Goal: Communication & Community: Answer question/provide support

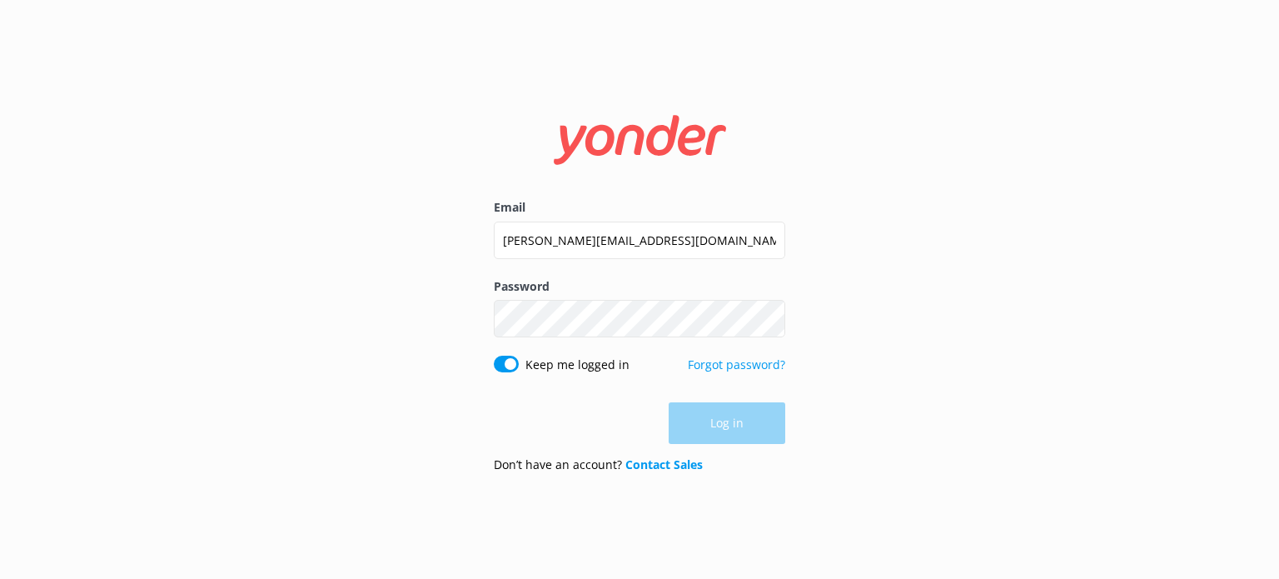
click at [723, 406] on button "Log in" at bounding box center [727, 423] width 117 height 42
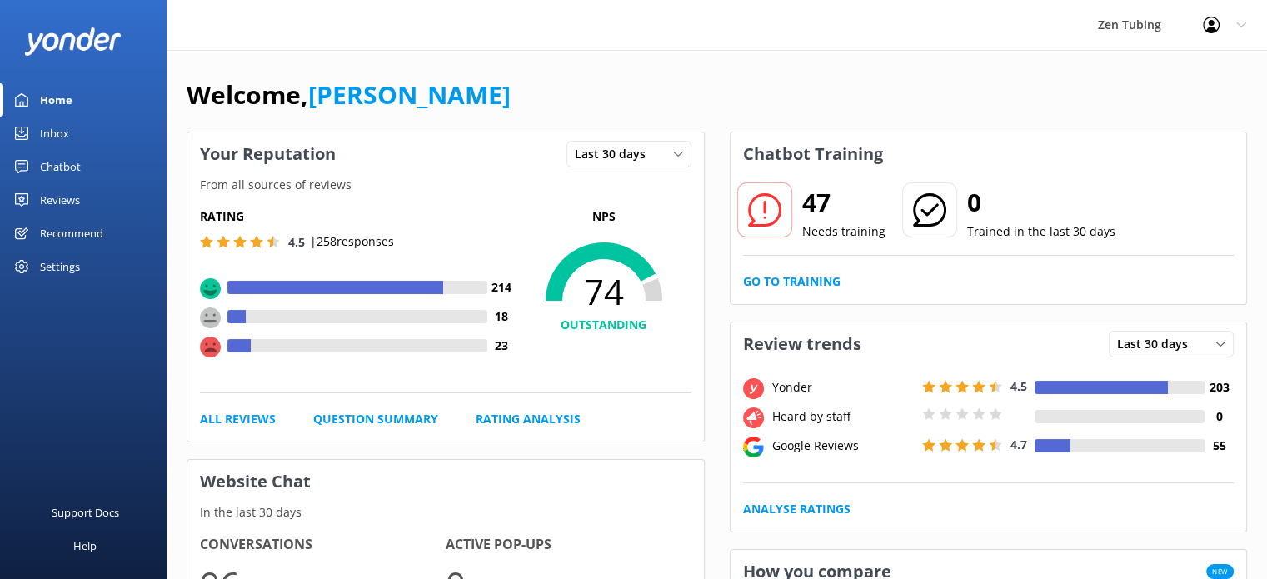
click at [77, 158] on div "Chatbot" at bounding box center [60, 166] width 41 height 33
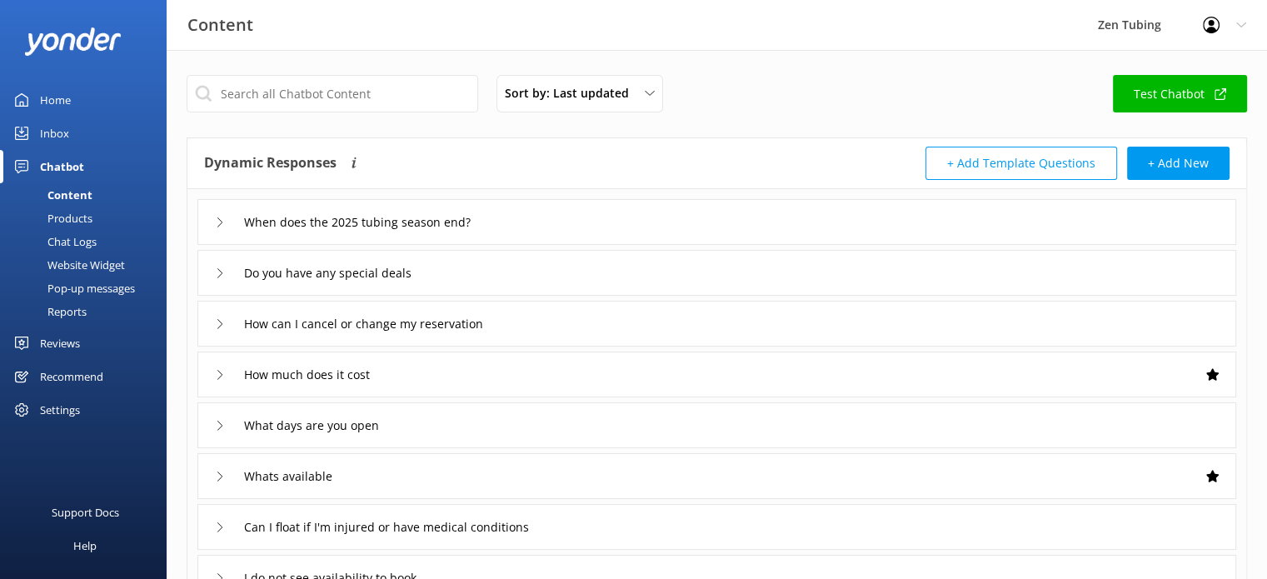
click at [77, 158] on div "Chatbot" at bounding box center [62, 166] width 44 height 33
click at [65, 139] on div "Inbox" at bounding box center [54, 133] width 29 height 33
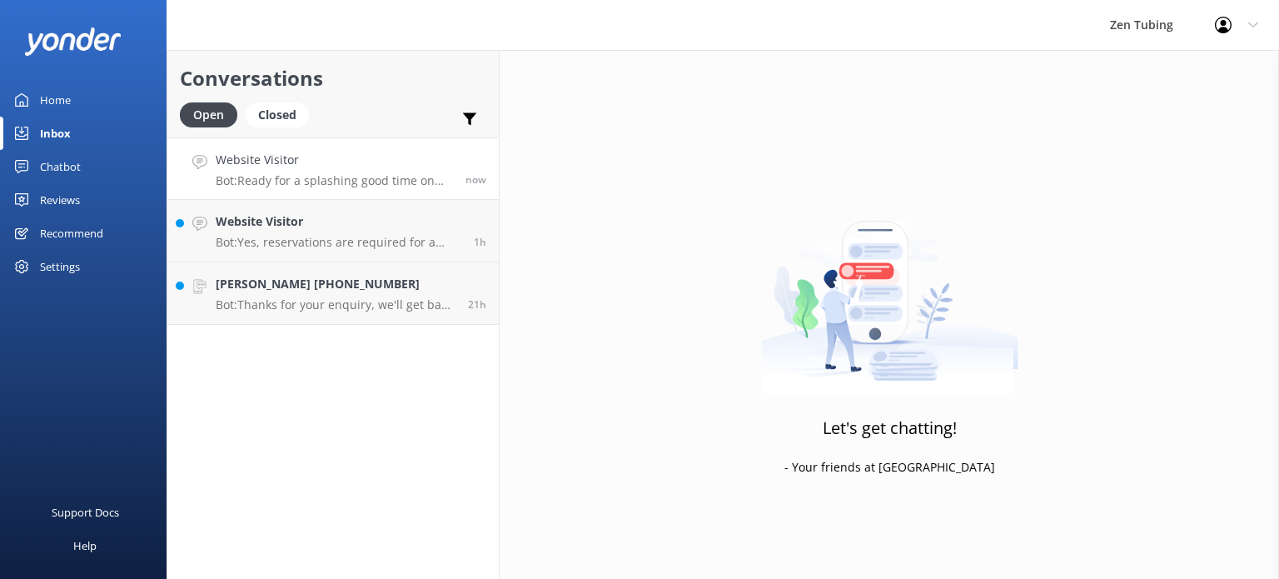
click at [329, 185] on p "Bot: Ready for a splashing good time on the French Broad River? To check live a…" at bounding box center [334, 180] width 237 height 15
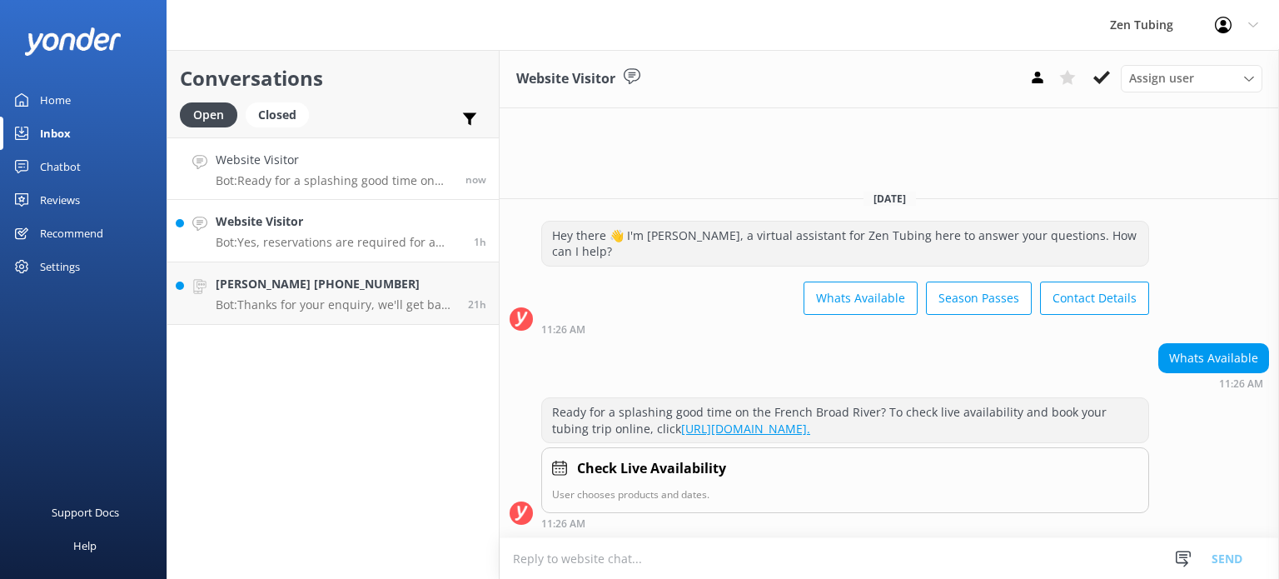
click at [422, 243] on p "Bot: Yes, reservations are required for a guaranteed spot. You can book online …" at bounding box center [339, 242] width 246 height 15
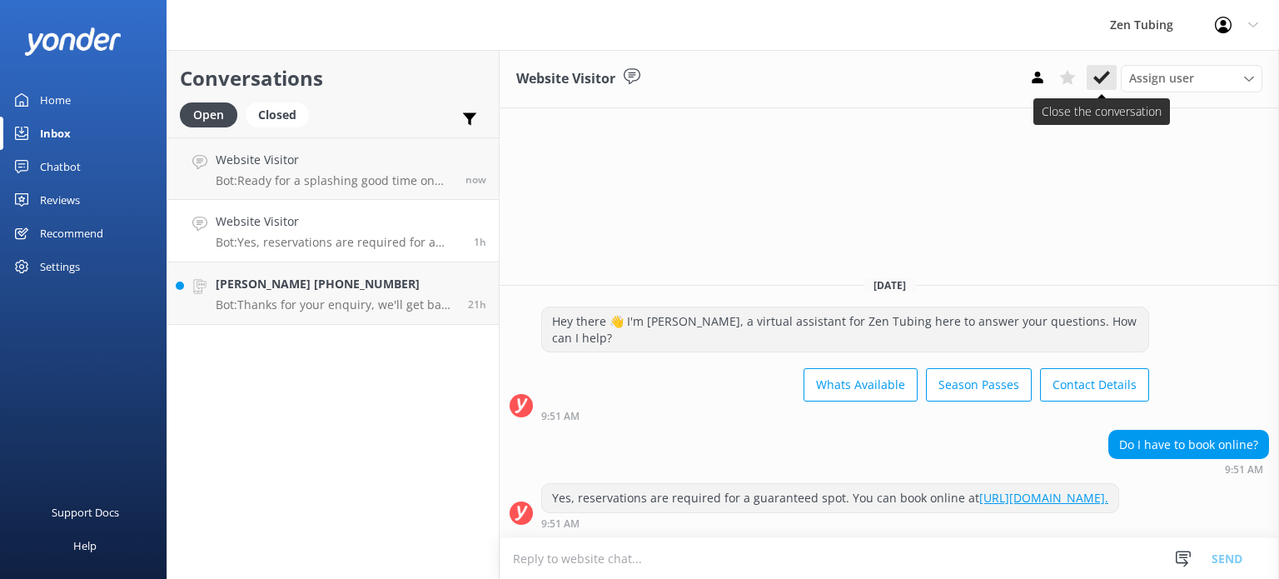
click at [1096, 68] on button at bounding box center [1102, 77] width 30 height 25
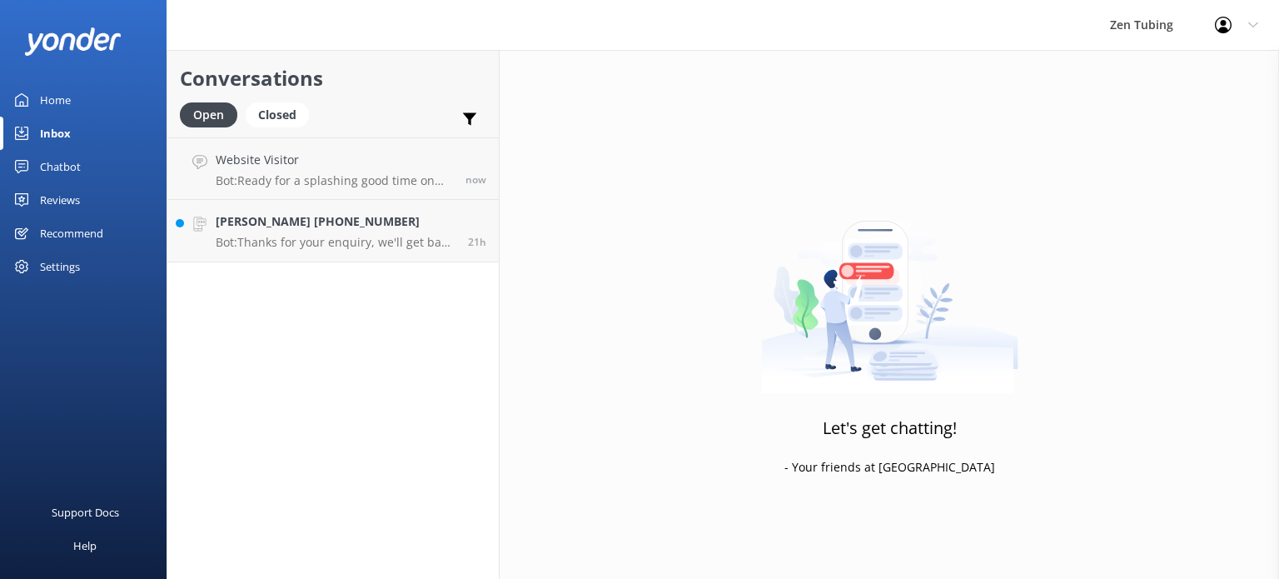
click at [330, 296] on div "Conversations Open Closed Important Assigned to me Unassigned SMS Website Visit…" at bounding box center [333, 314] width 333 height 529
click at [346, 252] on link "Patrick welsh +16177501103 Bot: Thanks for your enquiry, we'll get back to you …" at bounding box center [332, 231] width 331 height 62
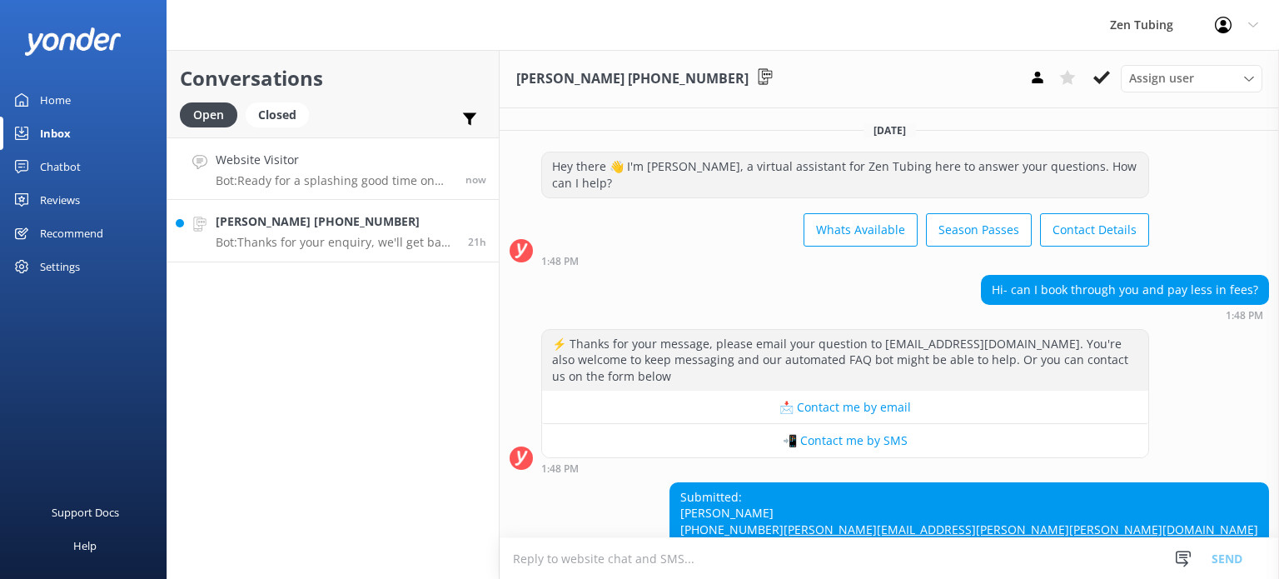
scroll to position [82, 0]
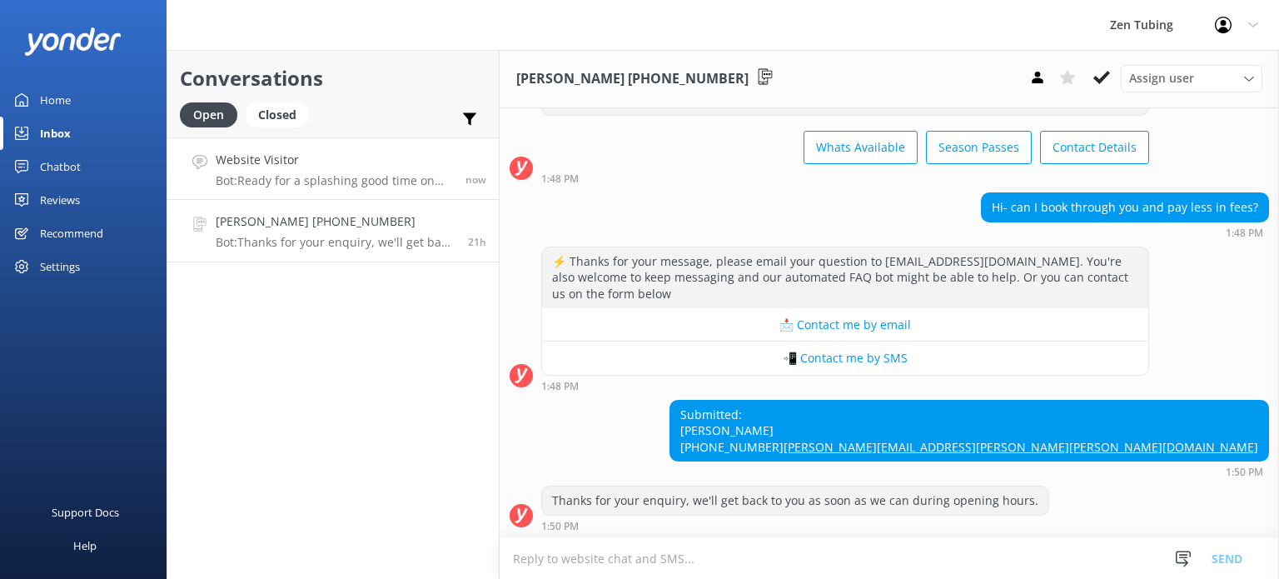
click at [411, 166] on h4 "Website Visitor" at bounding box center [334, 160] width 237 height 18
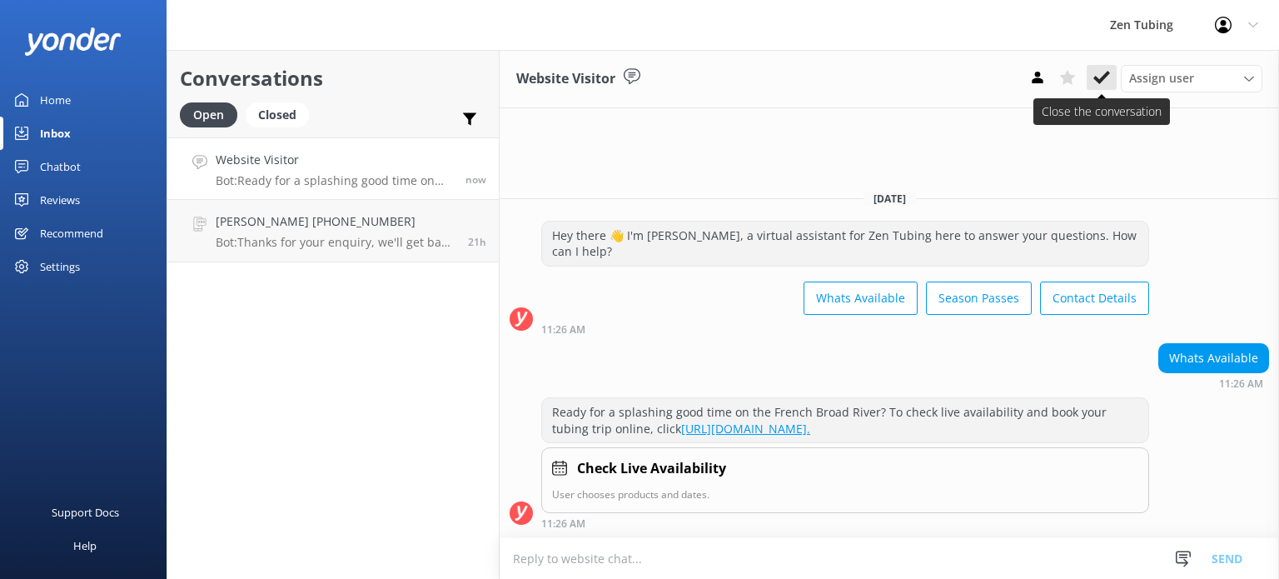
click at [1106, 85] on icon at bounding box center [1101, 77] width 17 height 17
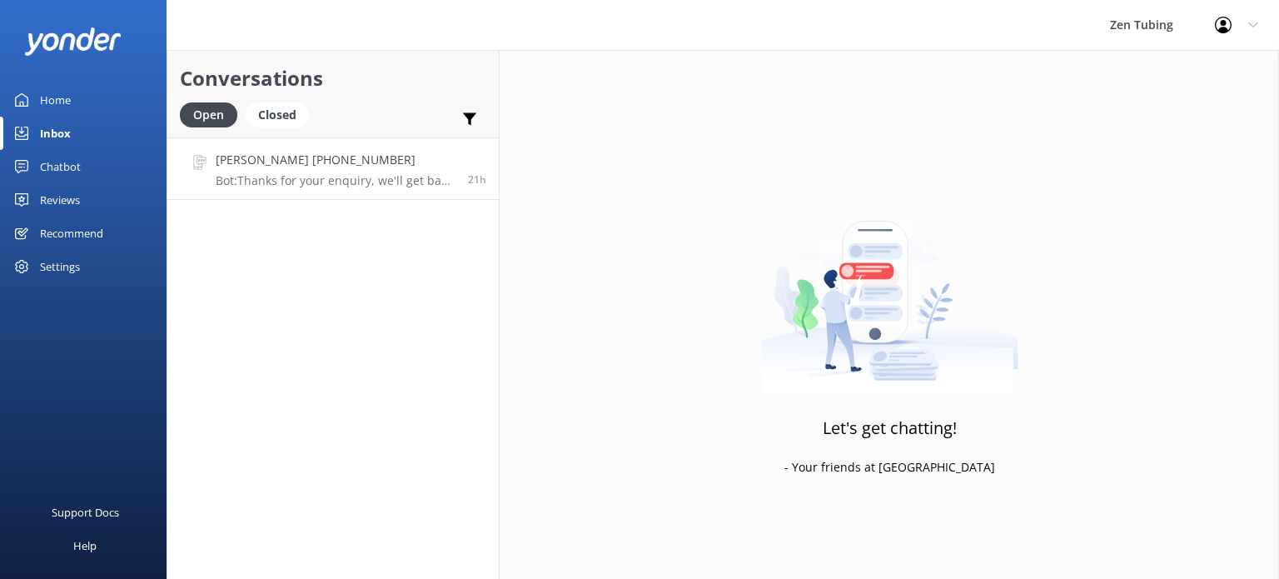
click at [386, 199] on link "Patrick welsh +16177501103 Bot: Thanks for your enquiry, we'll get back to you …" at bounding box center [332, 168] width 331 height 62
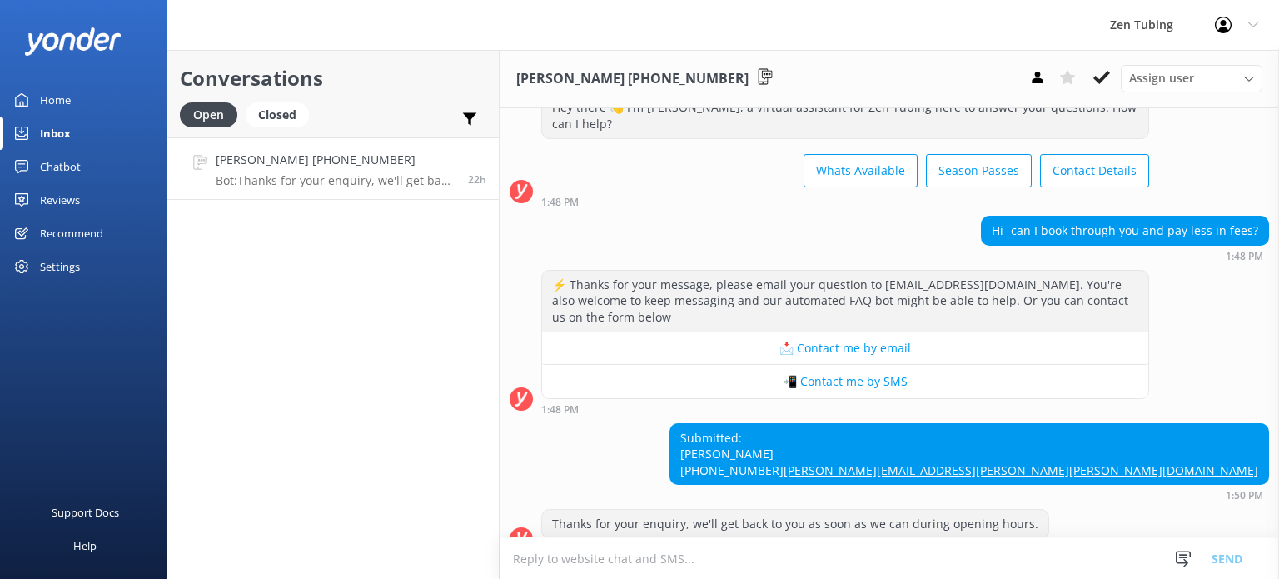
scroll to position [82, 0]
